Goal: Task Accomplishment & Management: Complete application form

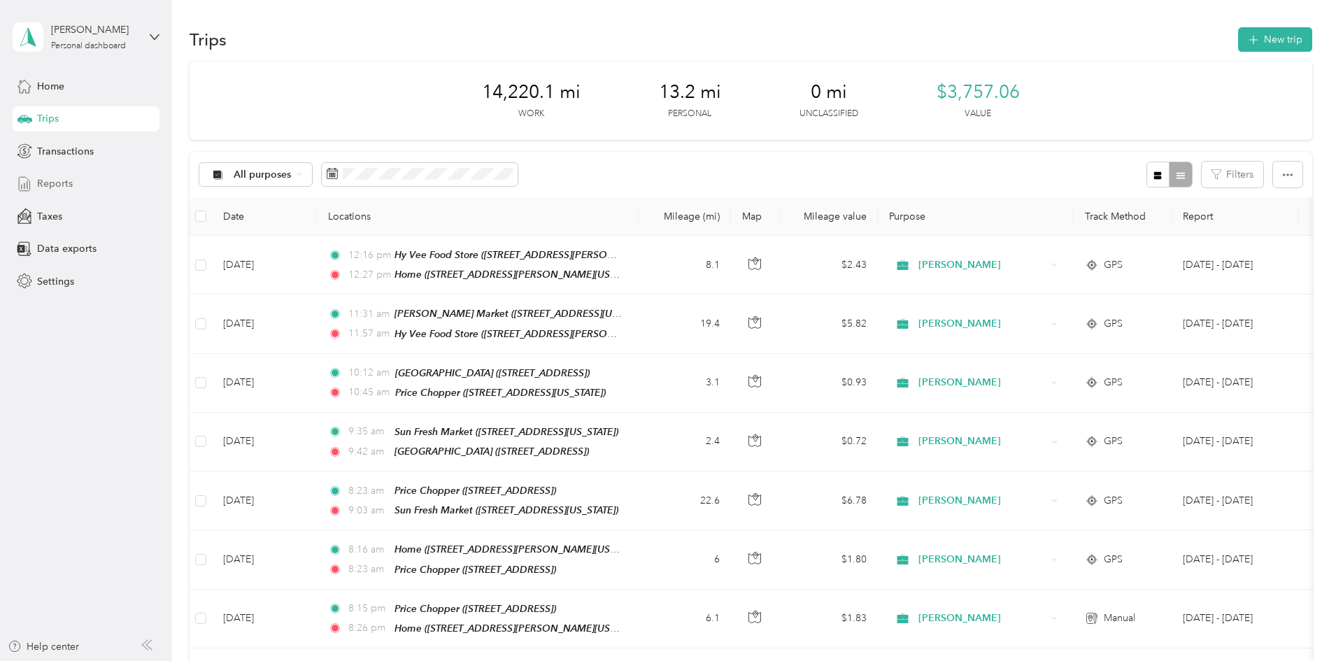
click at [69, 187] on span "Reports" at bounding box center [55, 183] width 36 height 15
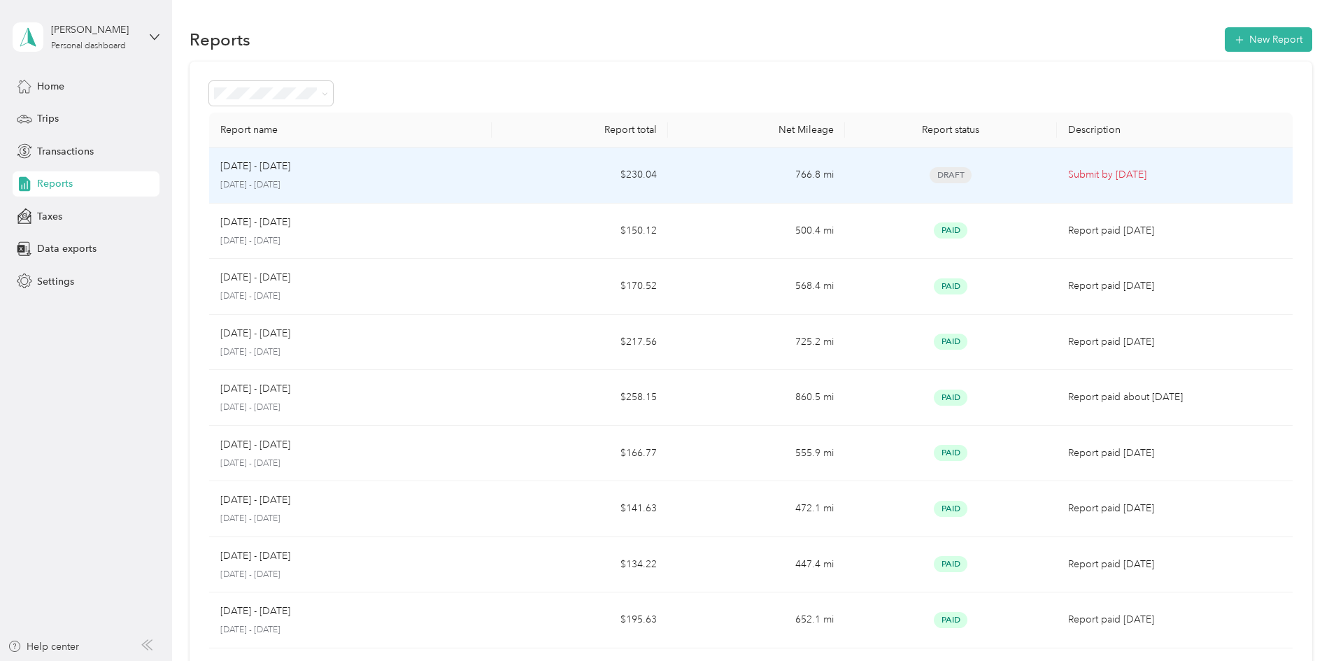
click at [455, 171] on div "[DATE] - [DATE]" at bounding box center [350, 166] width 260 height 15
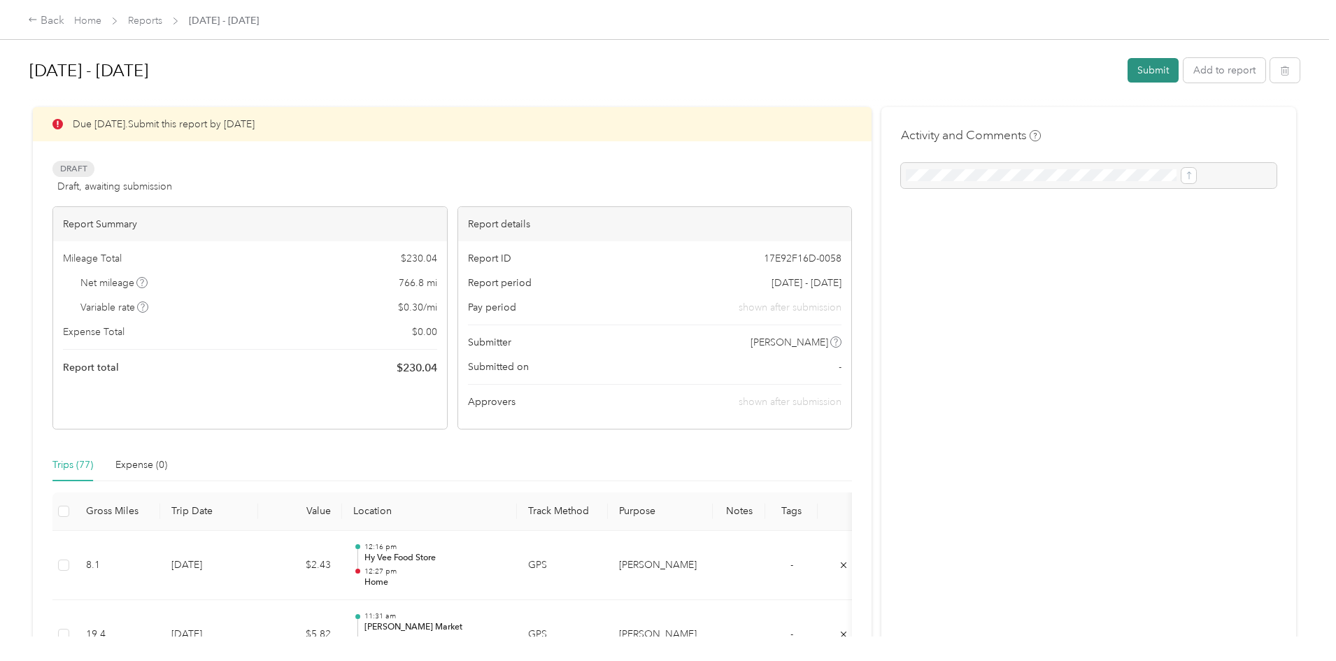
click at [1127, 66] on button "Submit" at bounding box center [1152, 70] width 51 height 24
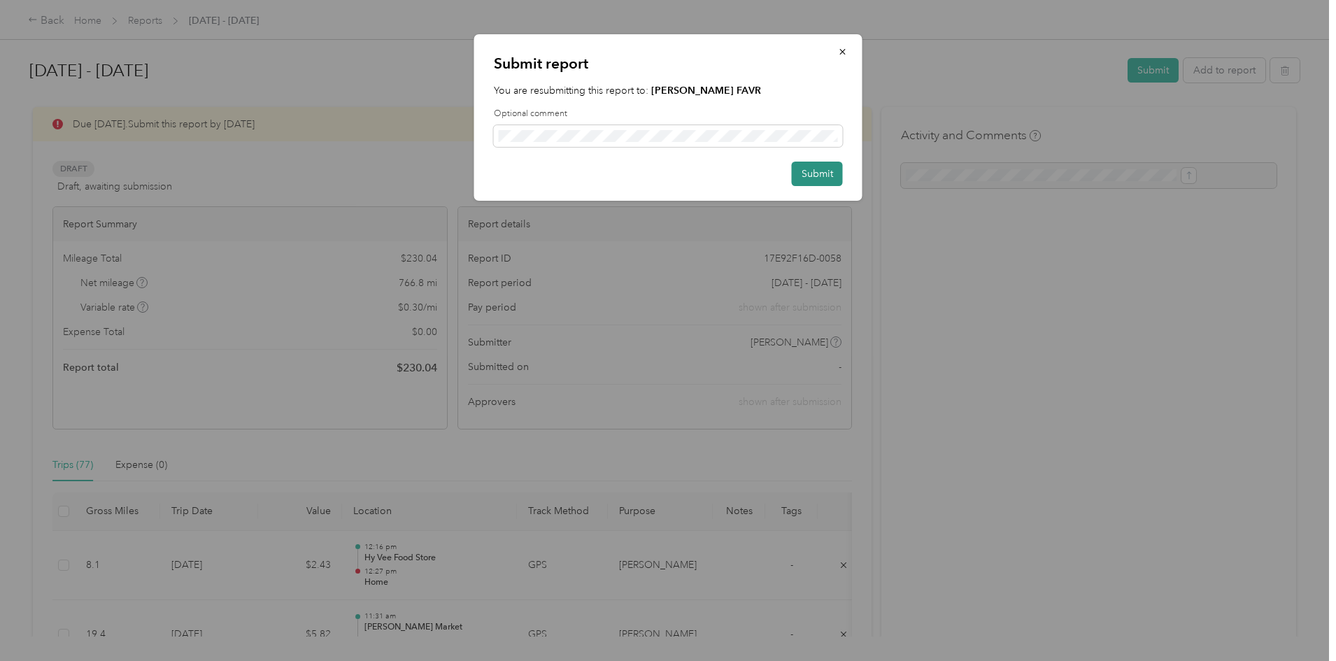
click at [831, 177] on button "Submit" at bounding box center [817, 174] width 51 height 24
